Goal: Check status: Check status

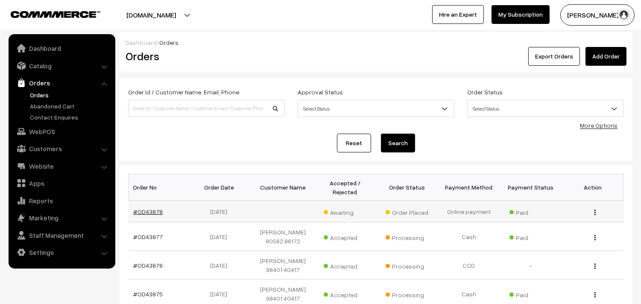
click at [147, 210] on link "#OD43878" at bounding box center [148, 211] width 29 height 7
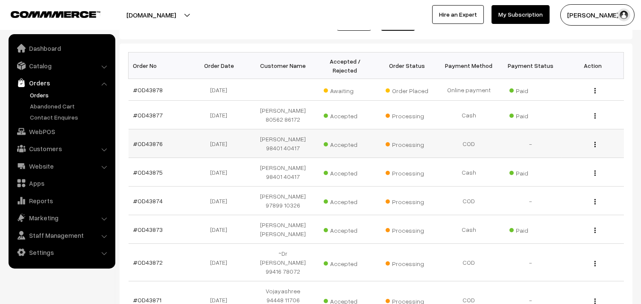
scroll to position [190, 0]
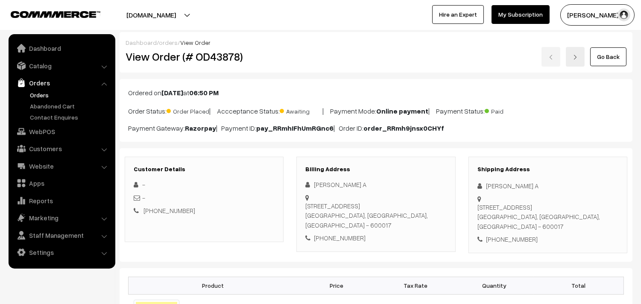
click at [603, 57] on link "Go Back" at bounding box center [608, 56] width 36 height 19
